Goal: Transaction & Acquisition: Download file/media

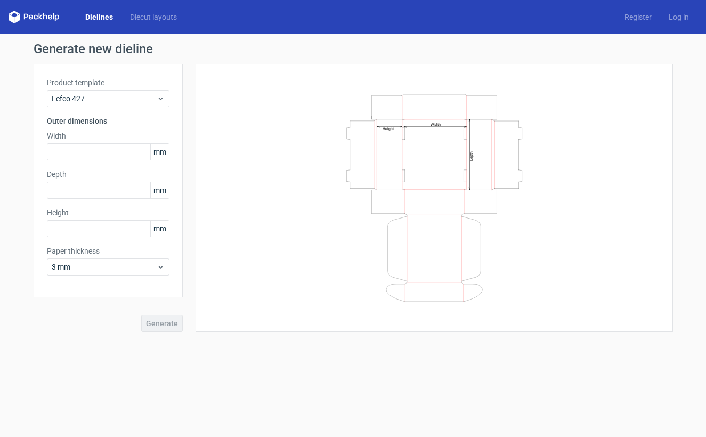
drag, startPoint x: 150, startPoint y: 17, endPoint x: 125, endPoint y: 10, distance: 26.0
click at [150, 17] on link "Diecut layouts" at bounding box center [154, 17] width 64 height 11
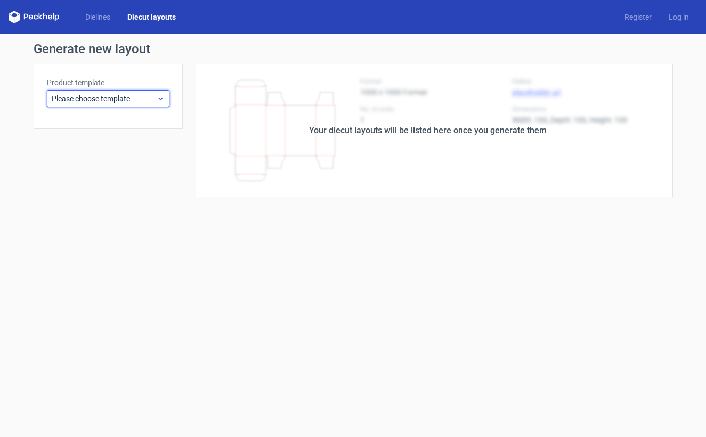
click at [111, 97] on span "Please choose template" at bounding box center [104, 98] width 105 height 11
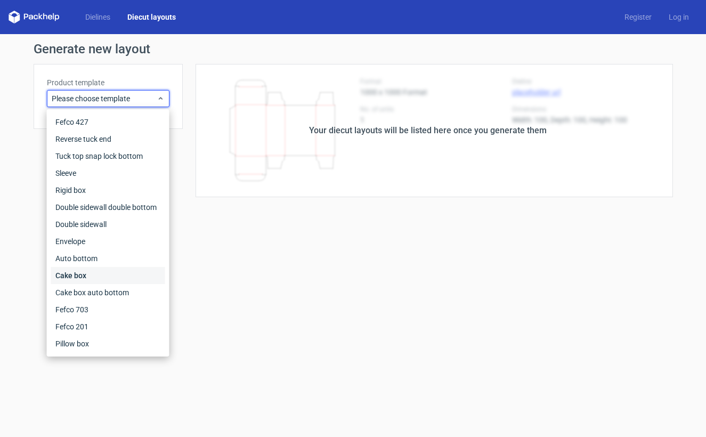
click at [95, 277] on div "Cake box" at bounding box center [108, 275] width 114 height 17
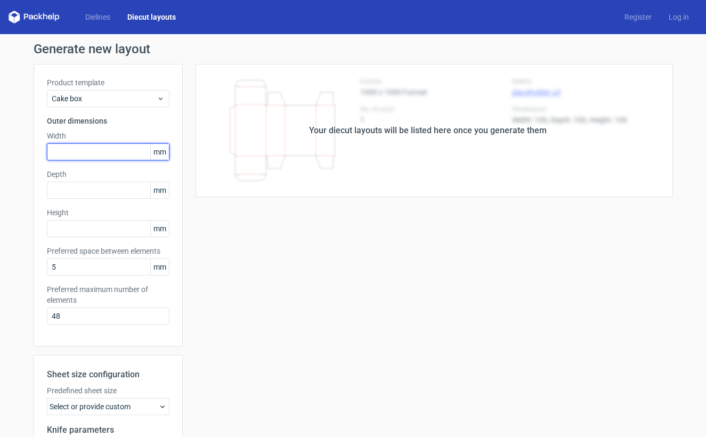
click at [92, 154] on input "text" at bounding box center [108, 151] width 123 height 17
type input "250"
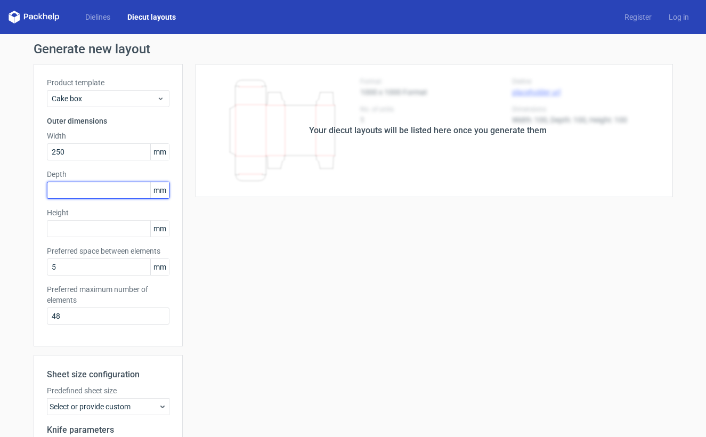
click at [82, 191] on input "text" at bounding box center [108, 190] width 123 height 17
type input "250"
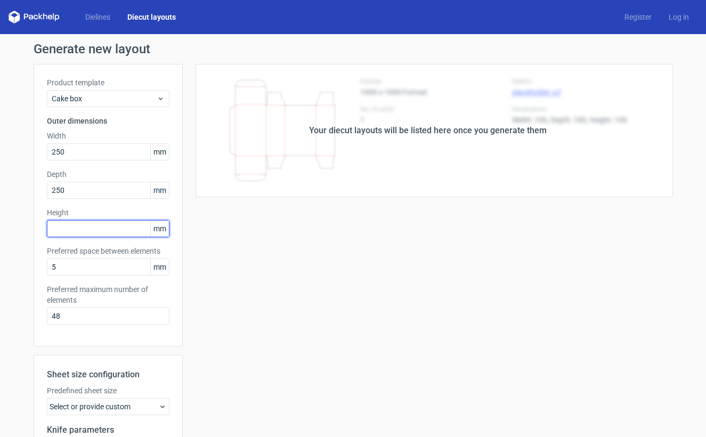
click at [83, 229] on input "text" at bounding box center [108, 228] width 123 height 17
type input "200"
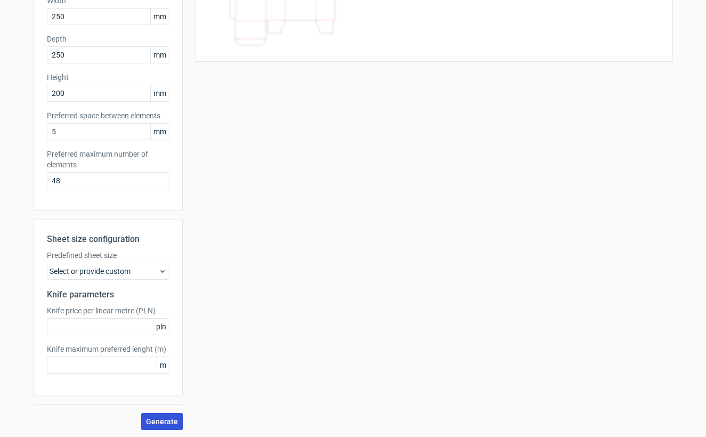
scroll to position [0, 1]
click at [162, 421] on span "Generate" at bounding box center [162, 421] width 32 height 7
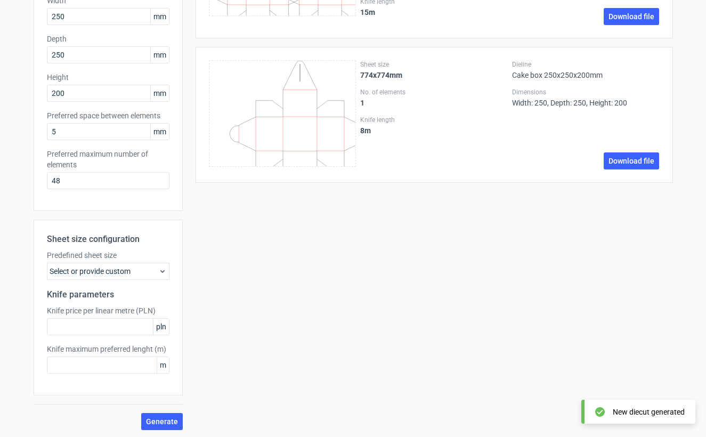
scroll to position [0, 0]
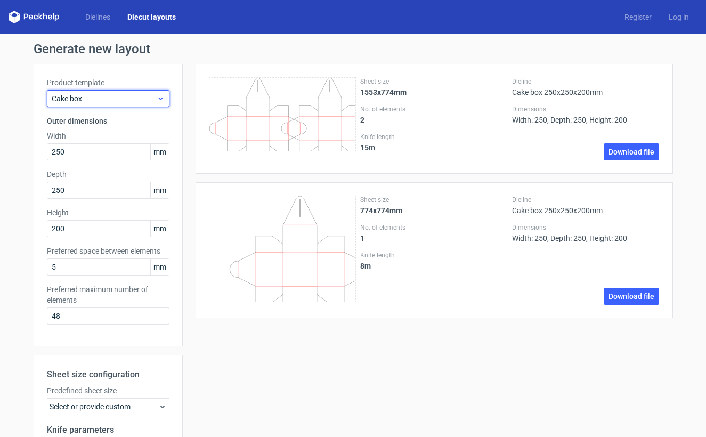
click at [126, 97] on span "Cake box" at bounding box center [104, 98] width 105 height 11
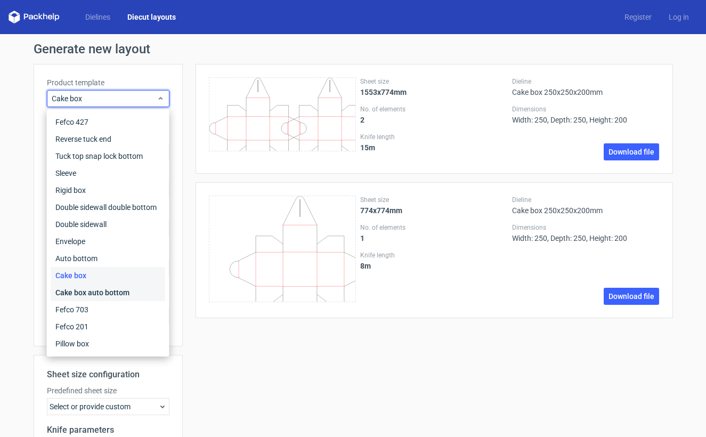
click at [103, 291] on div "Cake box auto bottom" at bounding box center [108, 292] width 114 height 17
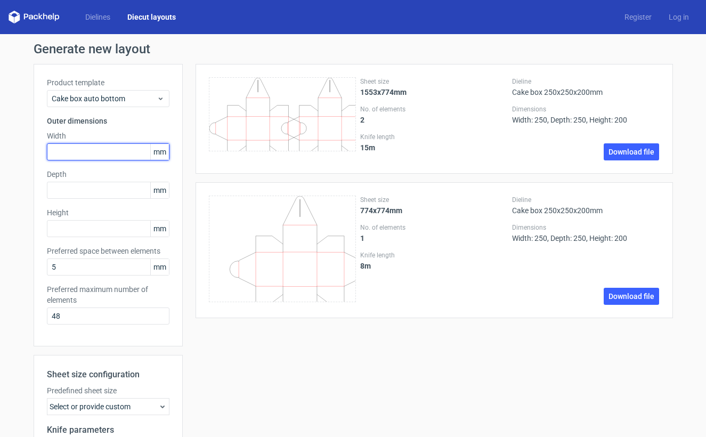
click at [119, 152] on input "text" at bounding box center [108, 151] width 123 height 17
type input "250"
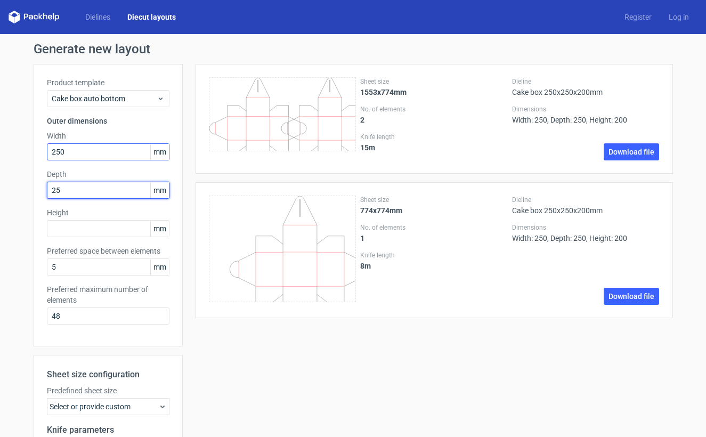
type input "250"
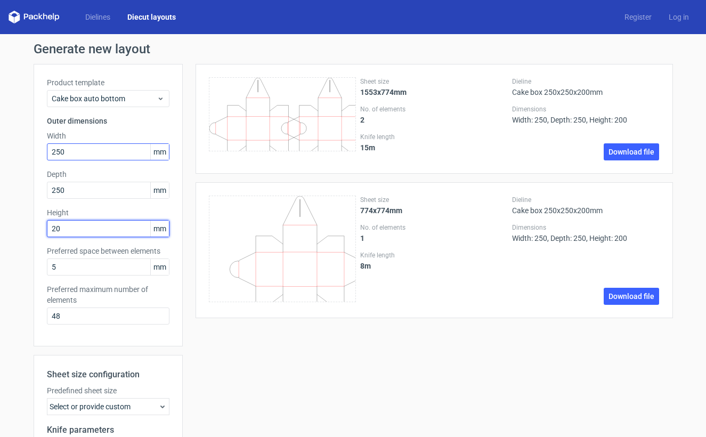
type input "200"
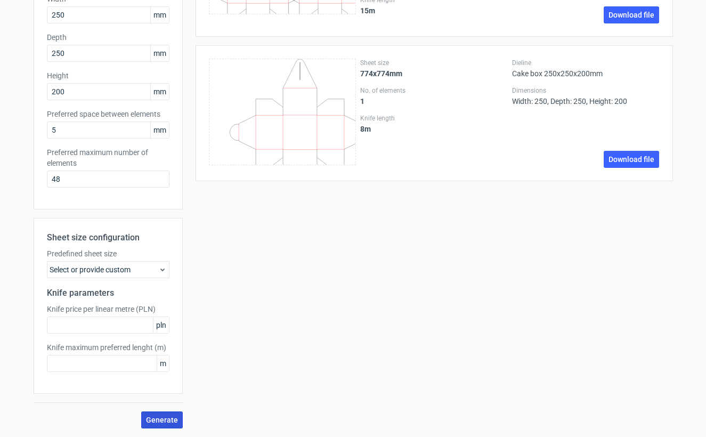
click at [171, 421] on span "Generate" at bounding box center [162, 419] width 32 height 7
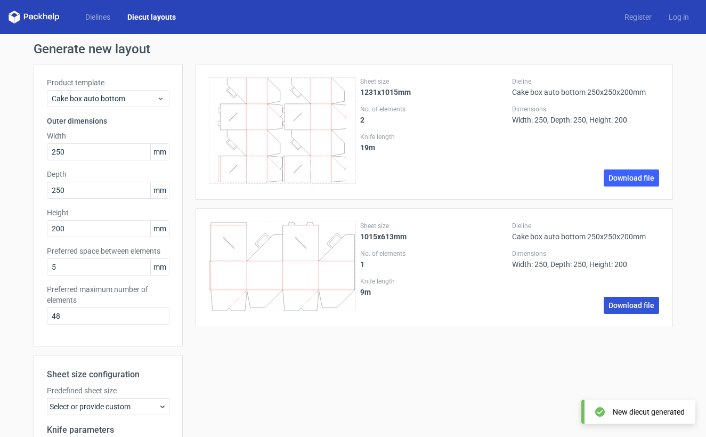
click at [634, 305] on link "Download file" at bounding box center [631, 305] width 55 height 17
